Goal: Communication & Community: Answer question/provide support

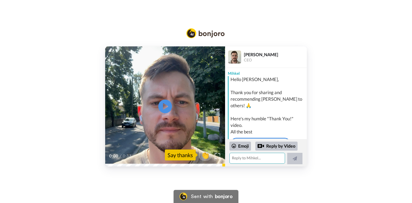
click at [253, 158] on textarea at bounding box center [257, 158] width 56 height 11
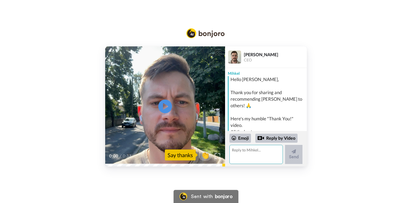
paste textarea "Dear [PERSON_NAME], Wow, I truly didn’t expect this kind of greeting — thank yo…"
drag, startPoint x: 257, startPoint y: 160, endPoint x: 224, endPoint y: 160, distance: 33.2
click at [224, 160] on div "CC Play/Pause 0:00 / 0:33 👏 Say thanks [PERSON_NAME] CEO [PERSON_NAME] Hello [P…" at bounding box center [206, 106] width 202 height 120
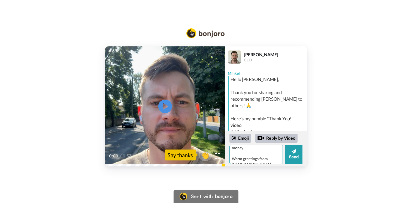
type textarea "Dear [PERSON_NAME], Wow, I truly didn’t expect this kind of greeting — thank yo…"
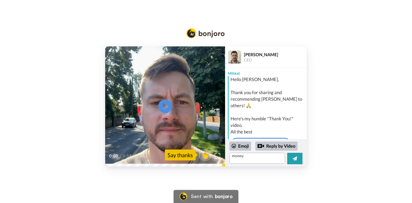
drag, startPoint x: 279, startPoint y: 56, endPoint x: 244, endPoint y: 54, distance: 34.4
click at [244, 54] on div "[PERSON_NAME]" at bounding box center [275, 54] width 63 height 5
copy div "[PERSON_NAME]"
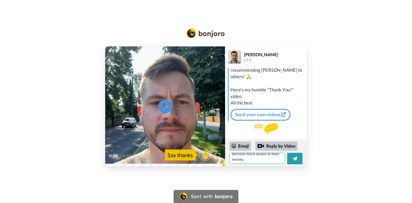
scroll to position [147, 0]
click at [293, 162] on button at bounding box center [294, 158] width 15 height 11
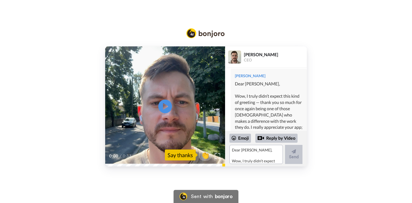
scroll to position [185, 0]
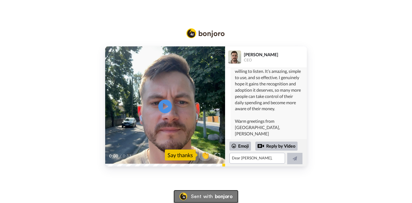
click at [227, 195] on div "bonjoro" at bounding box center [223, 196] width 17 height 5
